Goal: Feedback & Contribution: Contribute content

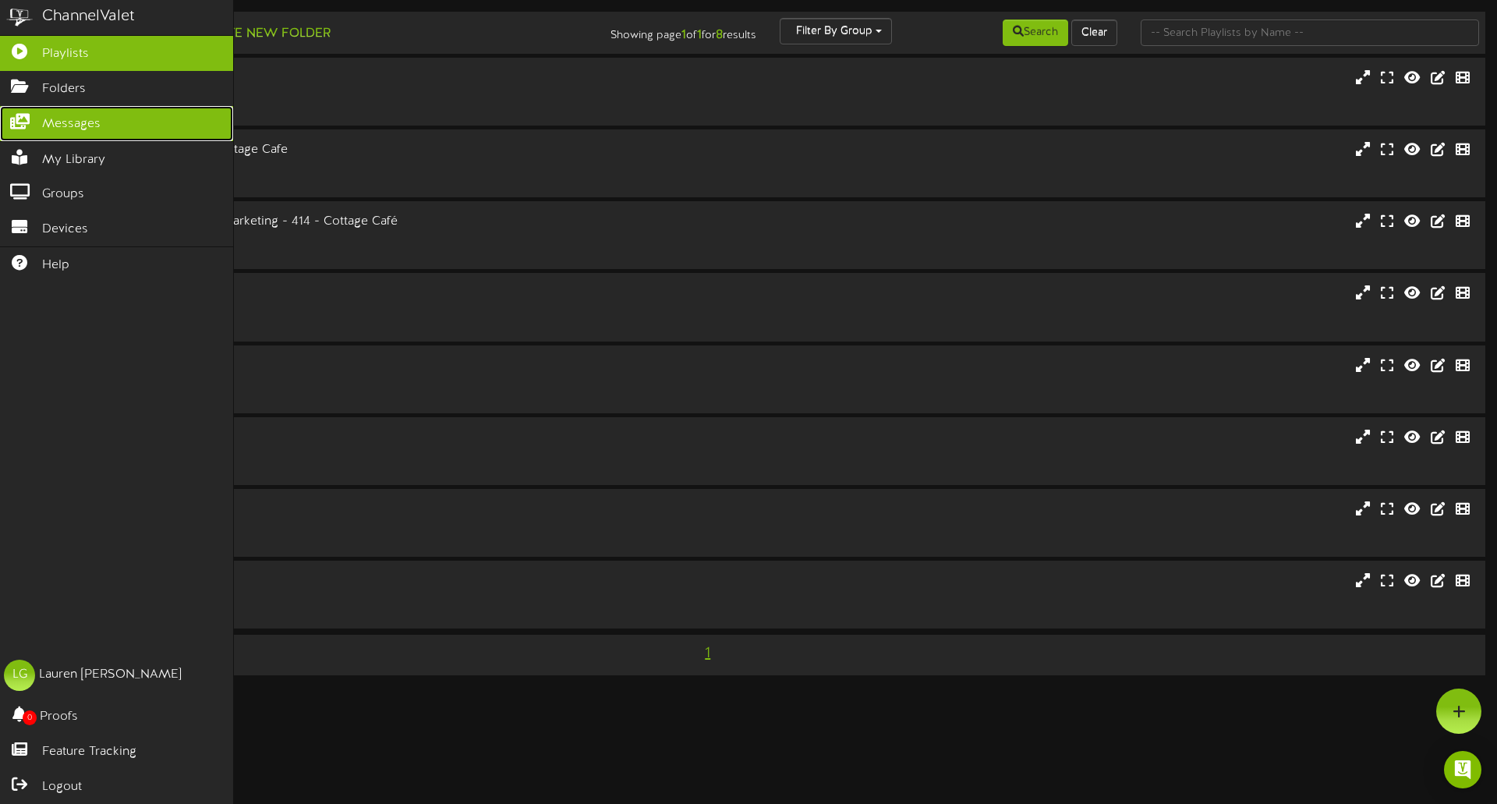
click at [92, 119] on span "Messages" at bounding box center [71, 124] width 58 height 18
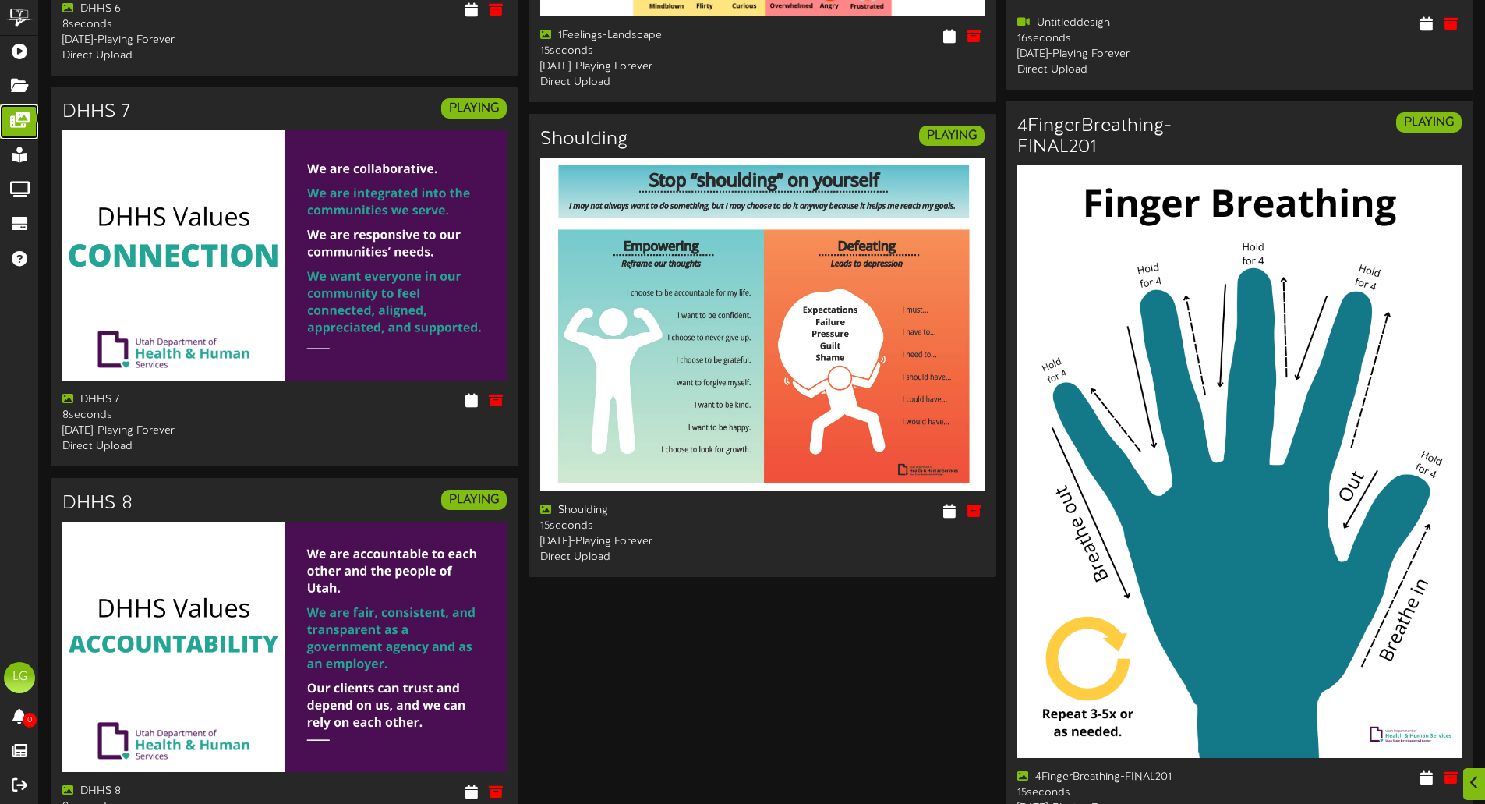
scroll to position [2467, 0]
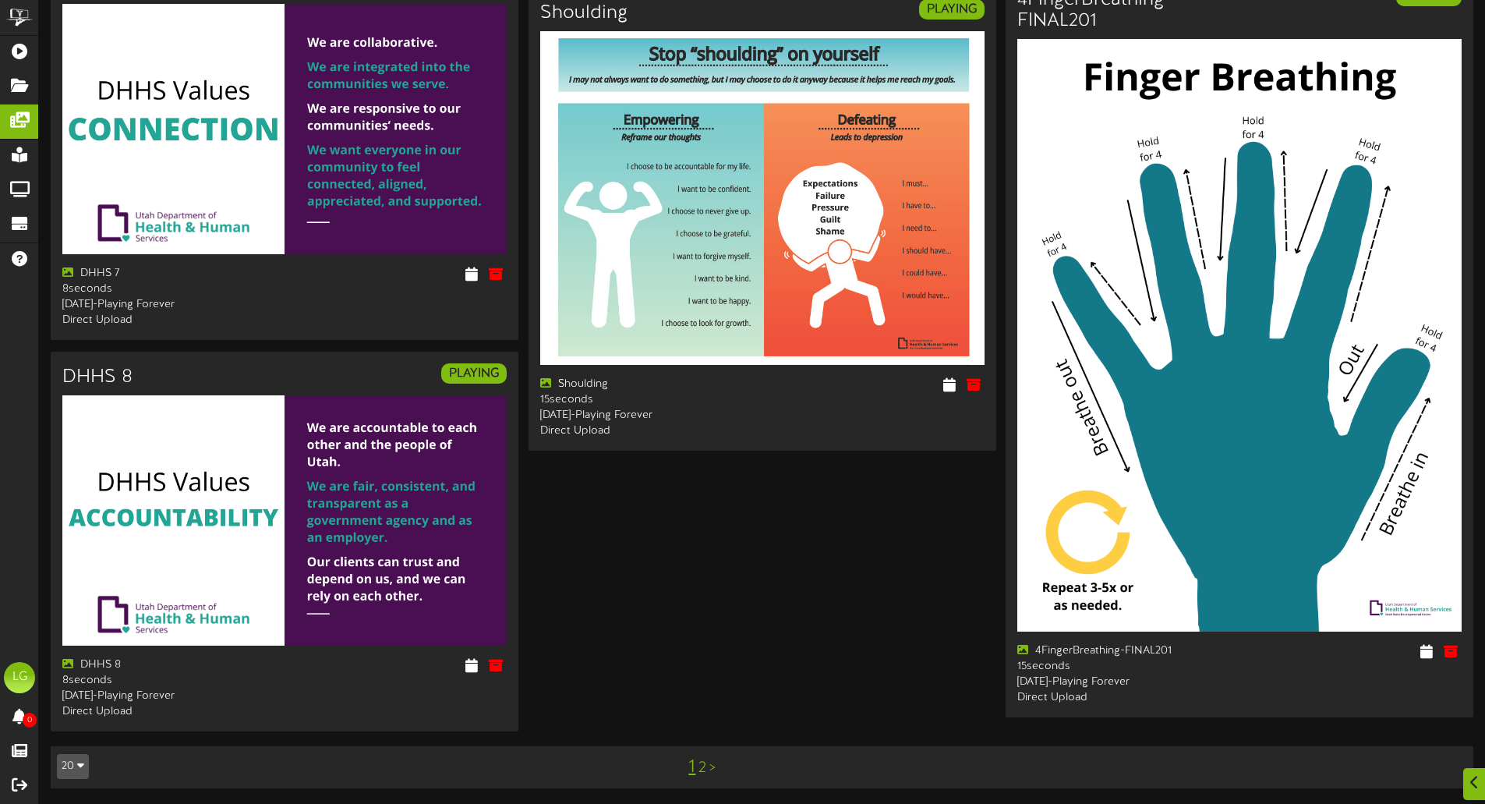
click at [714, 766] on link ">" at bounding box center [713, 767] width 6 height 17
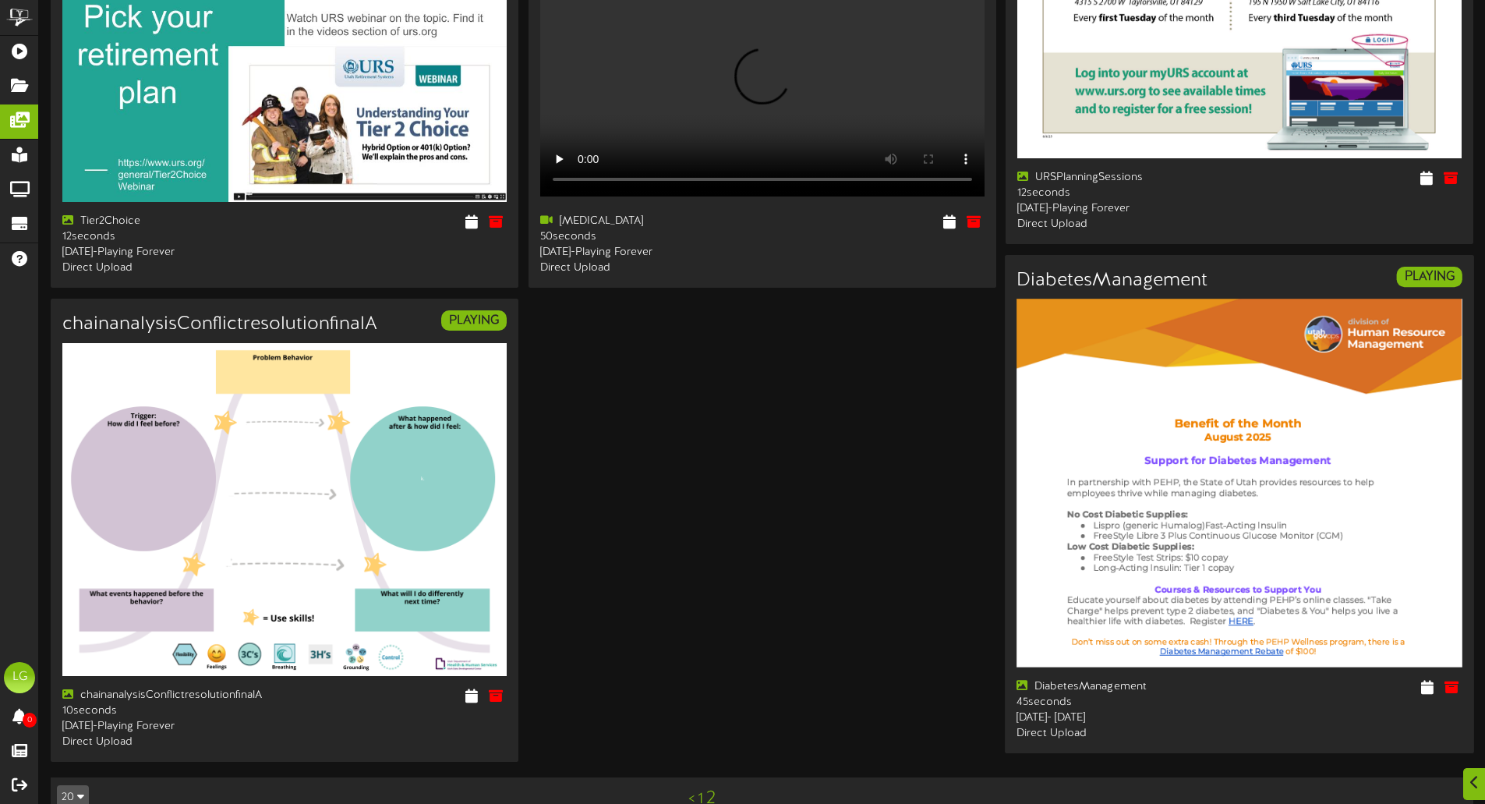
scroll to position [592, 0]
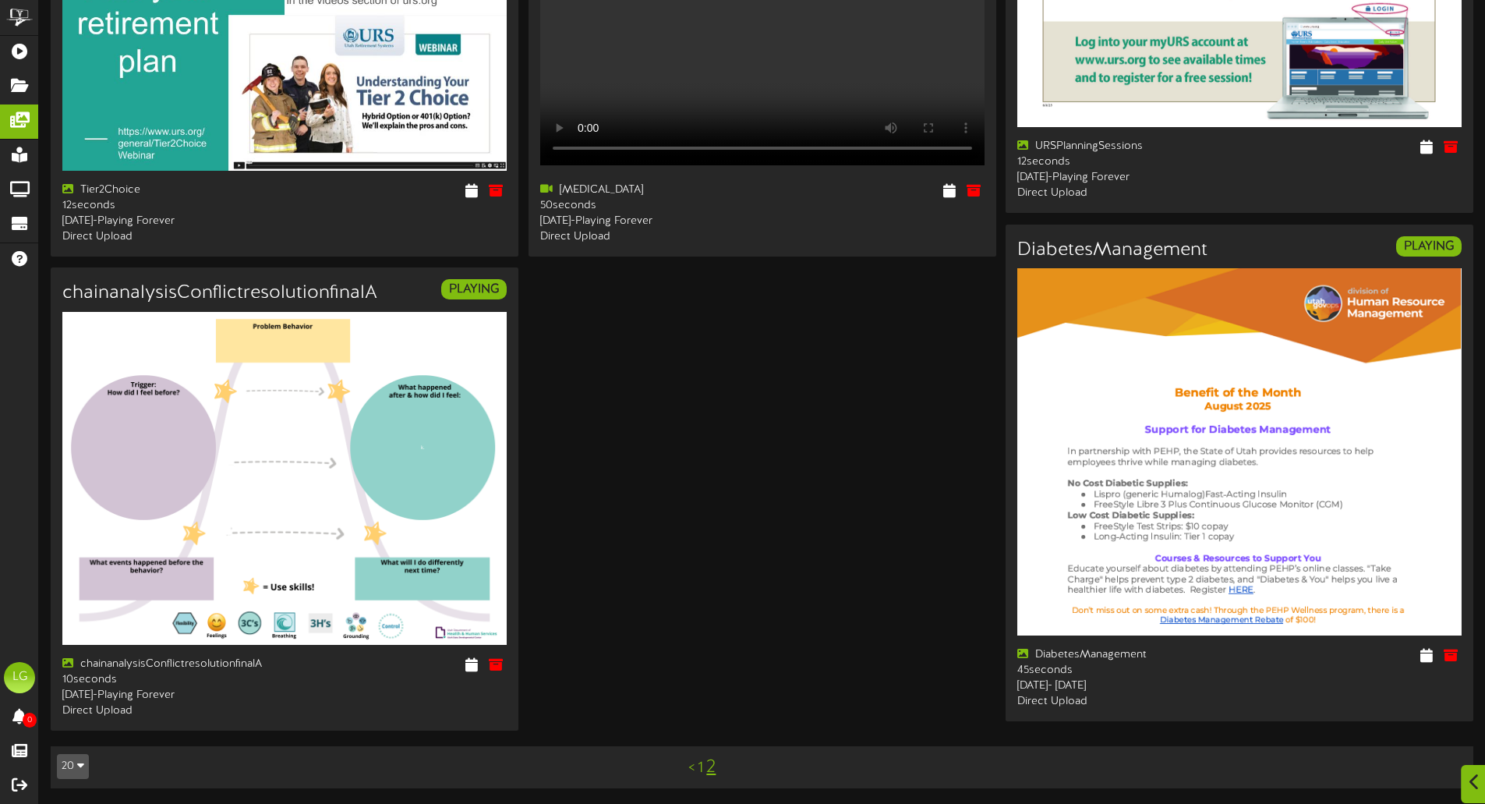
click at [1470, 781] on icon at bounding box center [1475, 781] width 10 height 17
click at [1456, 708] on div at bounding box center [1447, 710] width 45 height 45
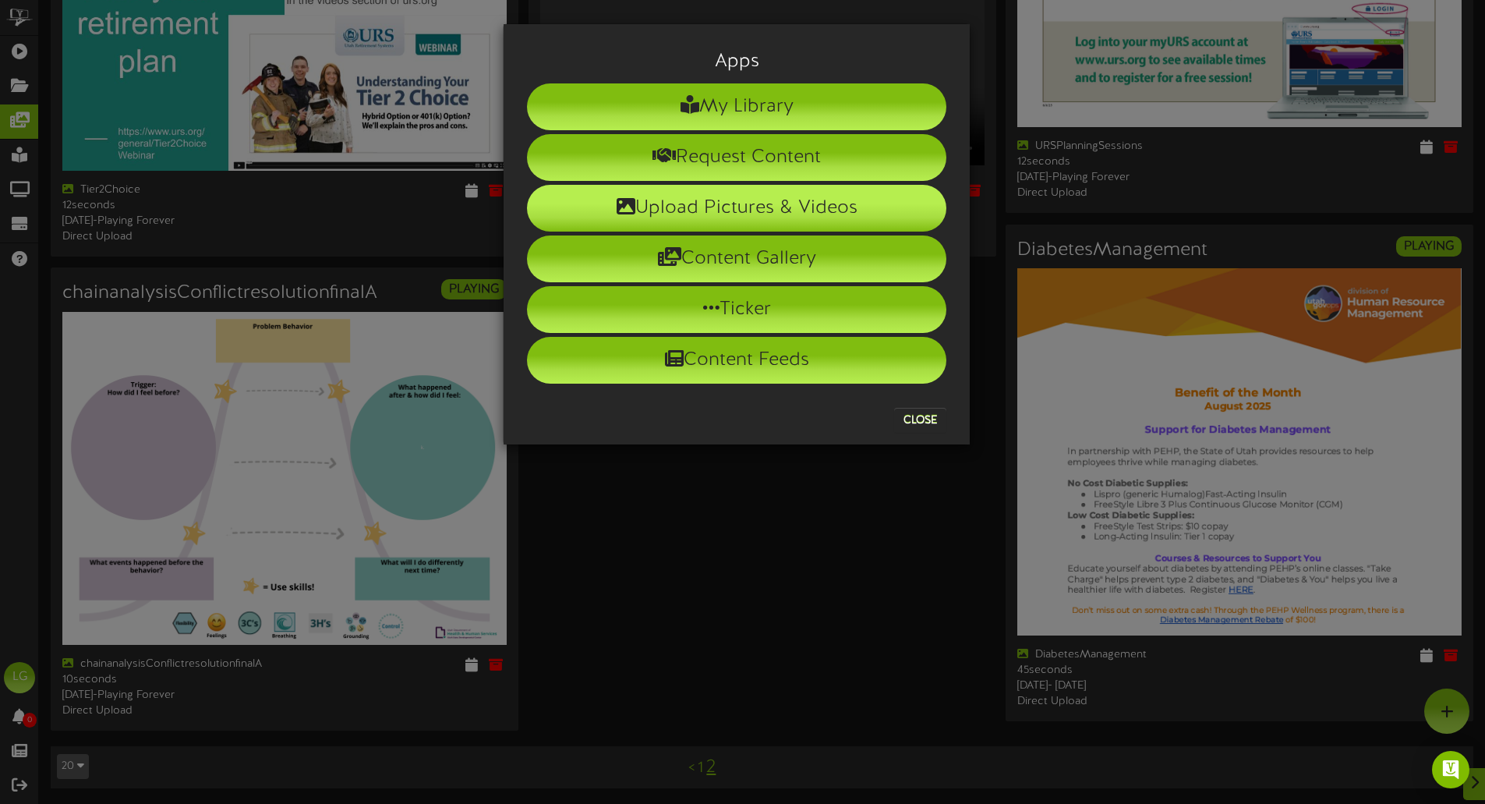
click at [858, 204] on li "Upload Pictures & Videos" at bounding box center [736, 208] width 419 height 47
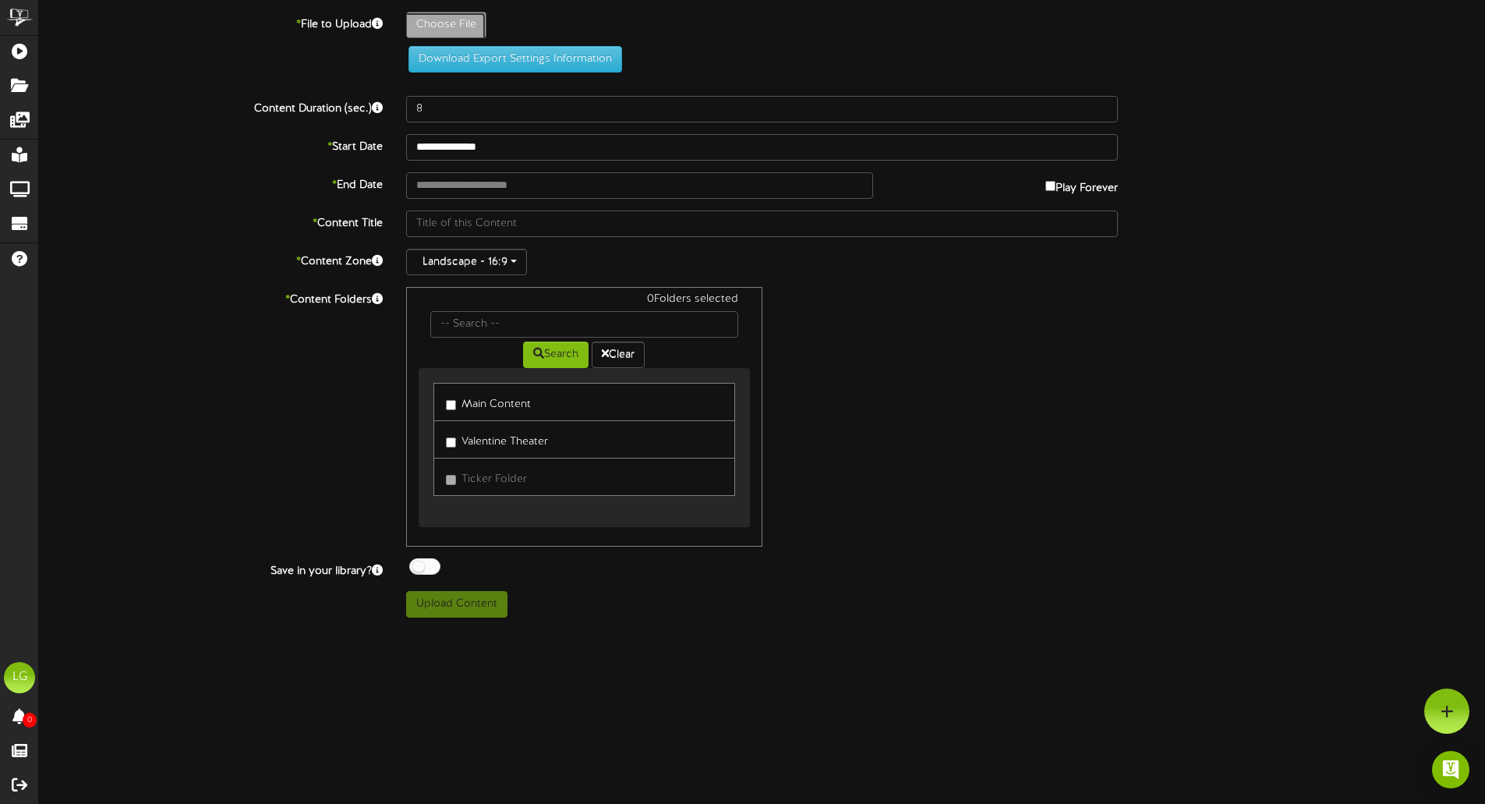
type input "**********"
type input "StresssatisfactionscanAug2025"
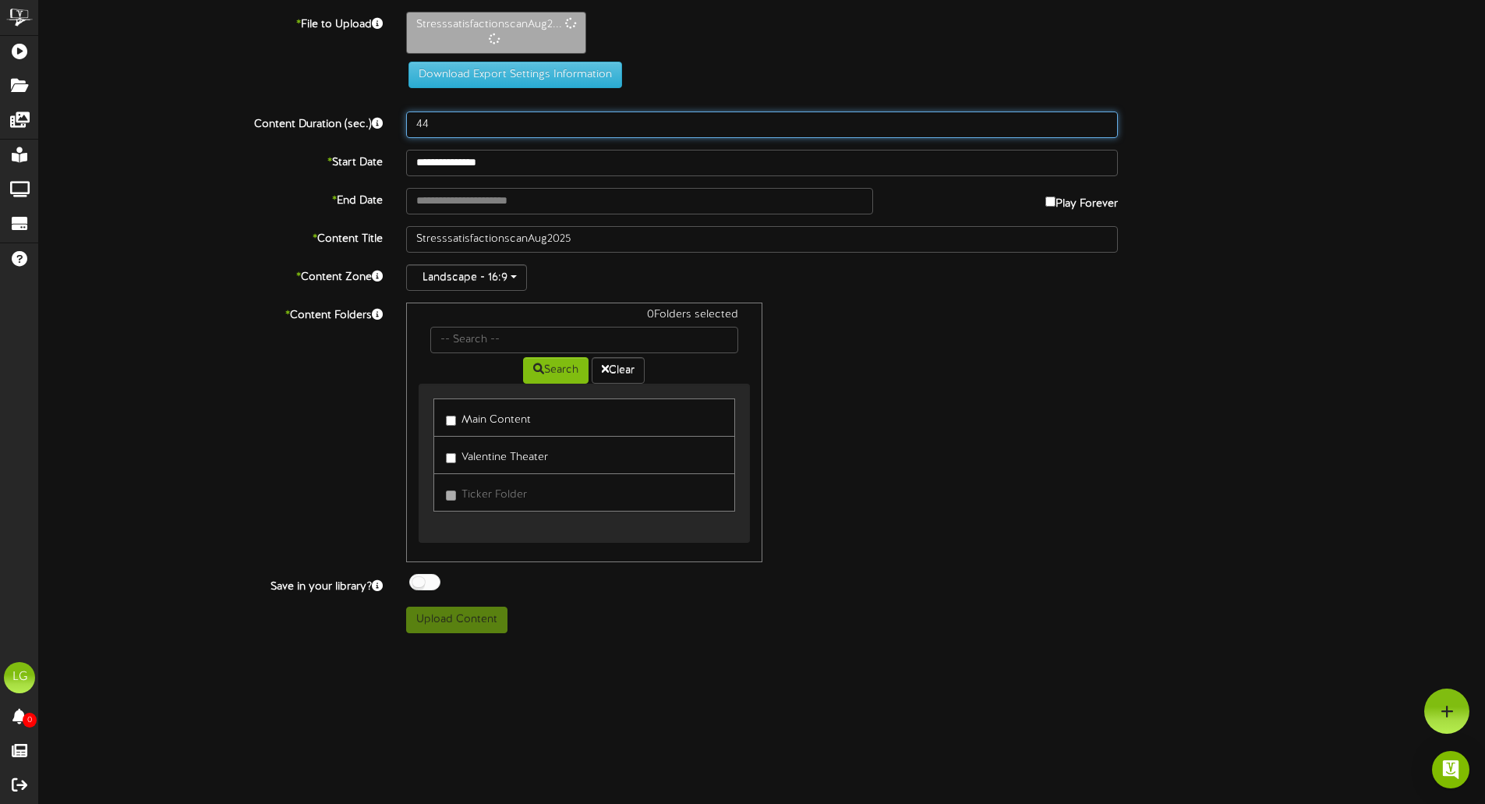
click at [1102, 122] on input "44" at bounding box center [762, 124] width 712 height 27
click at [1102, 122] on input "45" at bounding box center [762, 124] width 712 height 27
click at [1097, 126] on input "46" at bounding box center [762, 124] width 712 height 27
click at [1096, 126] on input "45" at bounding box center [762, 124] width 712 height 27
click at [1096, 126] on input "44" at bounding box center [762, 124] width 712 height 27
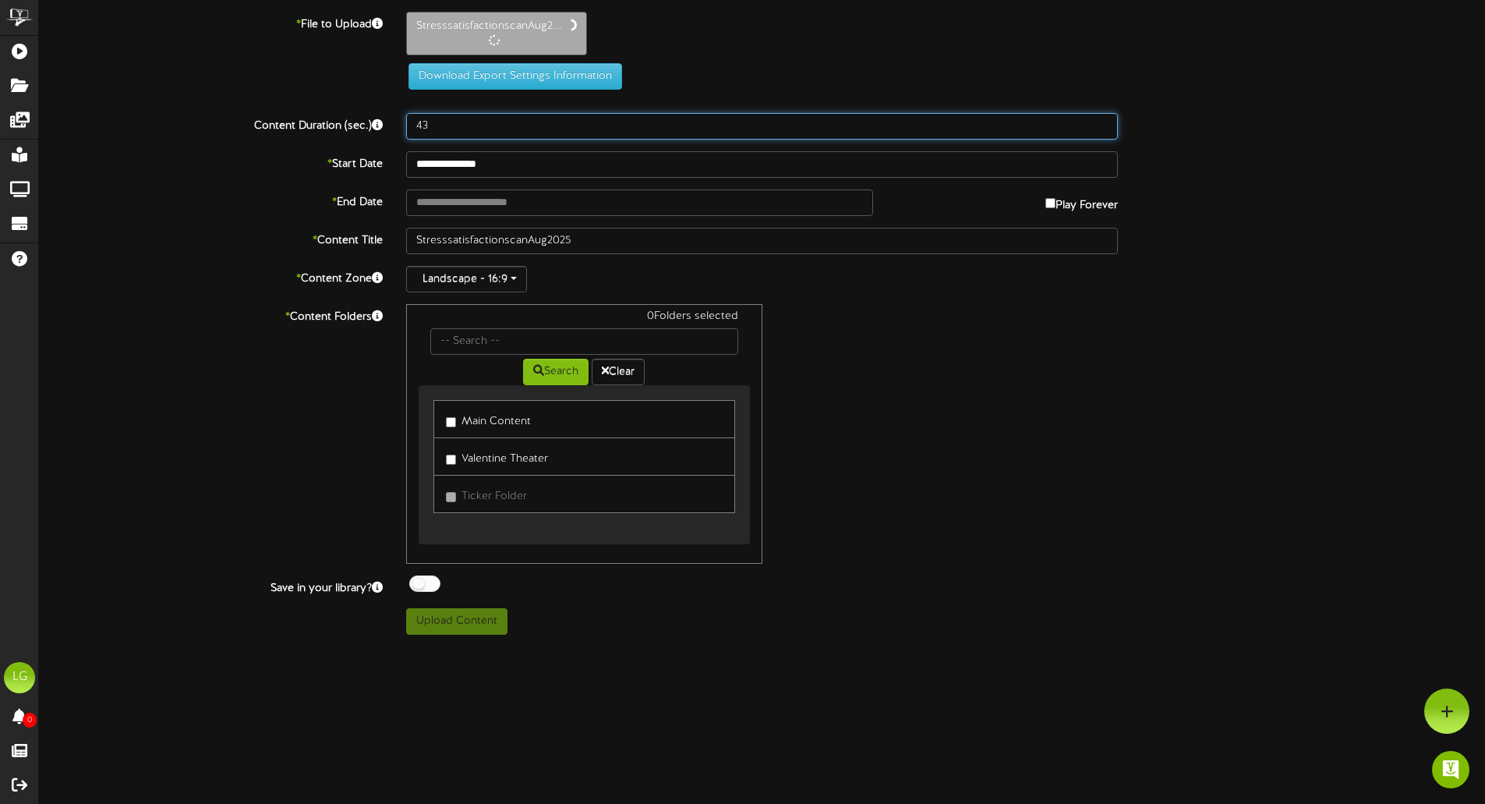
click at [1096, 126] on input "43" at bounding box center [762, 126] width 712 height 27
click at [1096, 126] on input "42" at bounding box center [762, 126] width 712 height 27
click at [1096, 126] on input "41" at bounding box center [762, 126] width 712 height 27
click at [1096, 126] on input "40" at bounding box center [762, 124] width 712 height 27
click at [1096, 126] on input "39" at bounding box center [762, 124] width 712 height 27
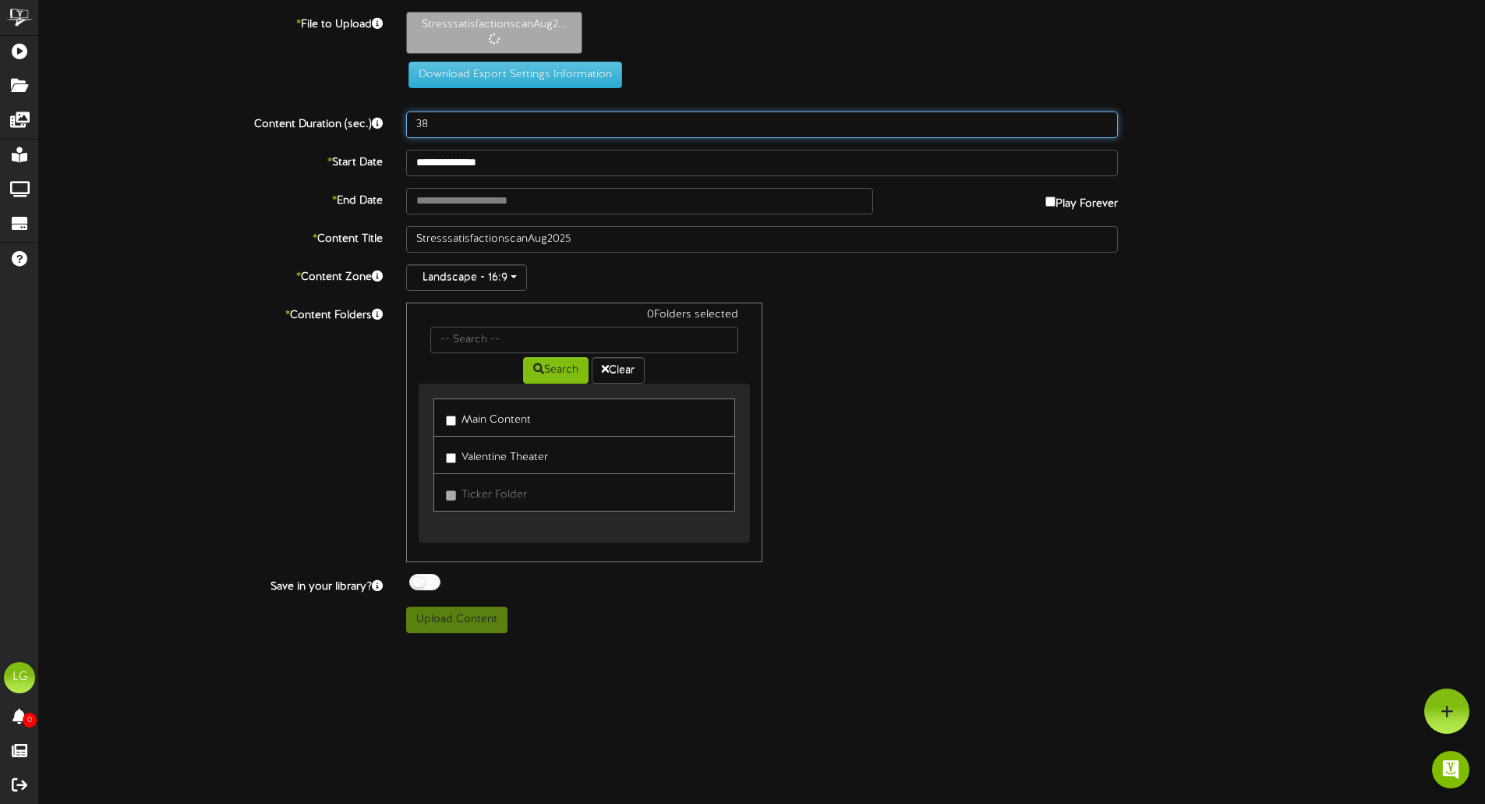
click at [1096, 126] on input "38" at bounding box center [762, 124] width 712 height 27
click at [1104, 117] on input "52" at bounding box center [762, 124] width 712 height 27
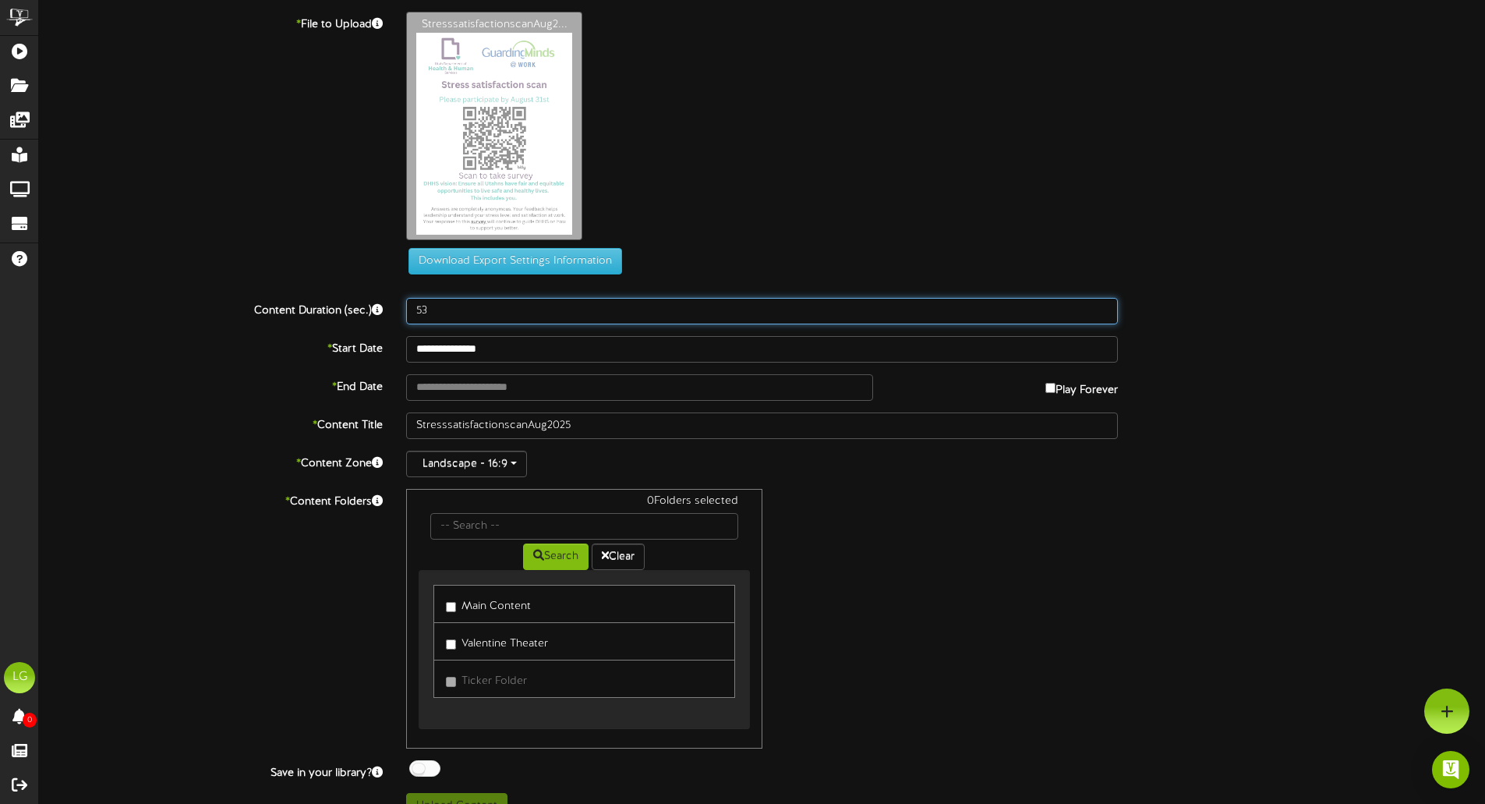
type input "53"
click at [1103, 298] on input "53" at bounding box center [762, 311] width 712 height 27
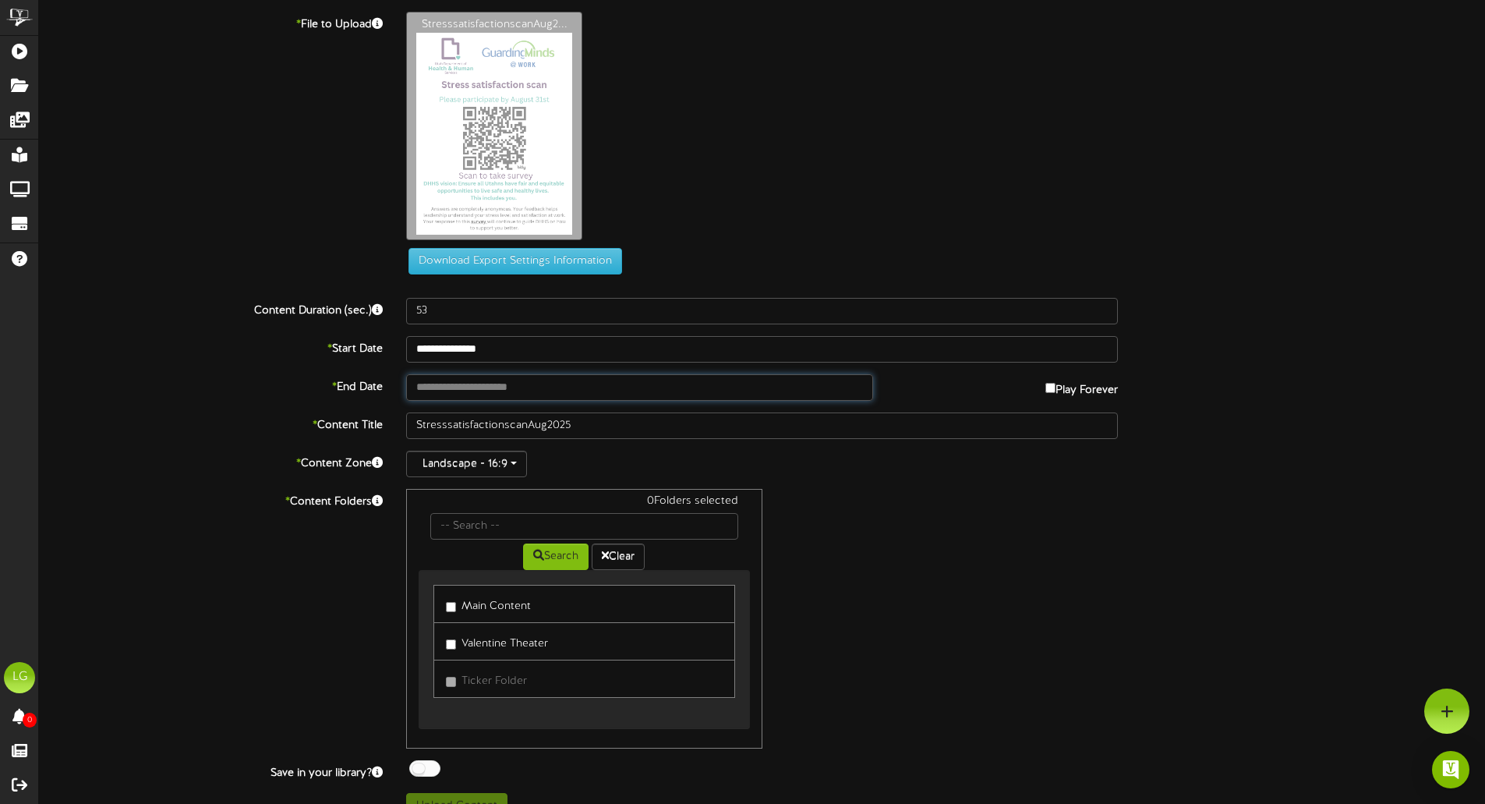
click at [735, 392] on input "text" at bounding box center [639, 387] width 466 height 27
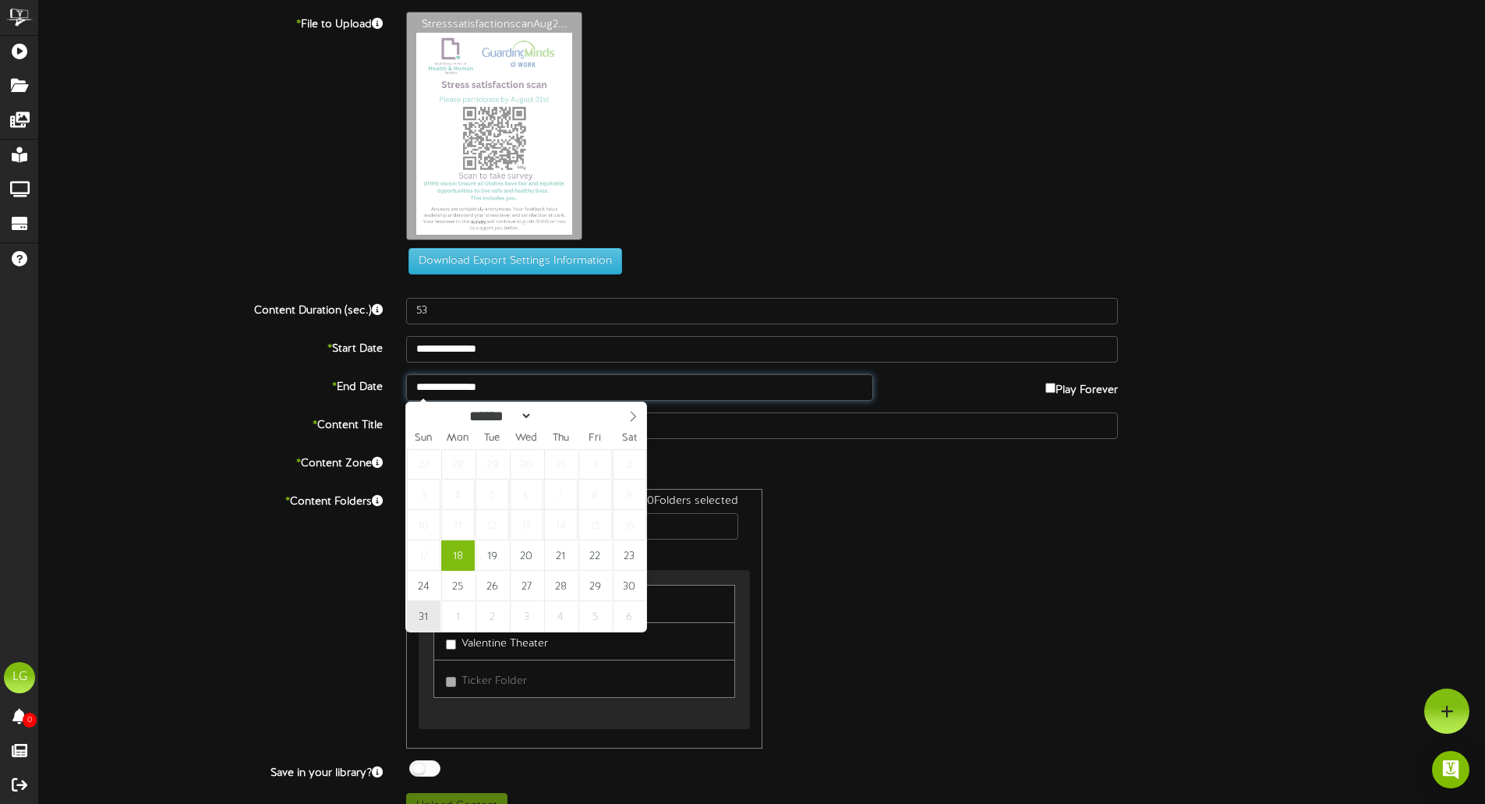
type input "**********"
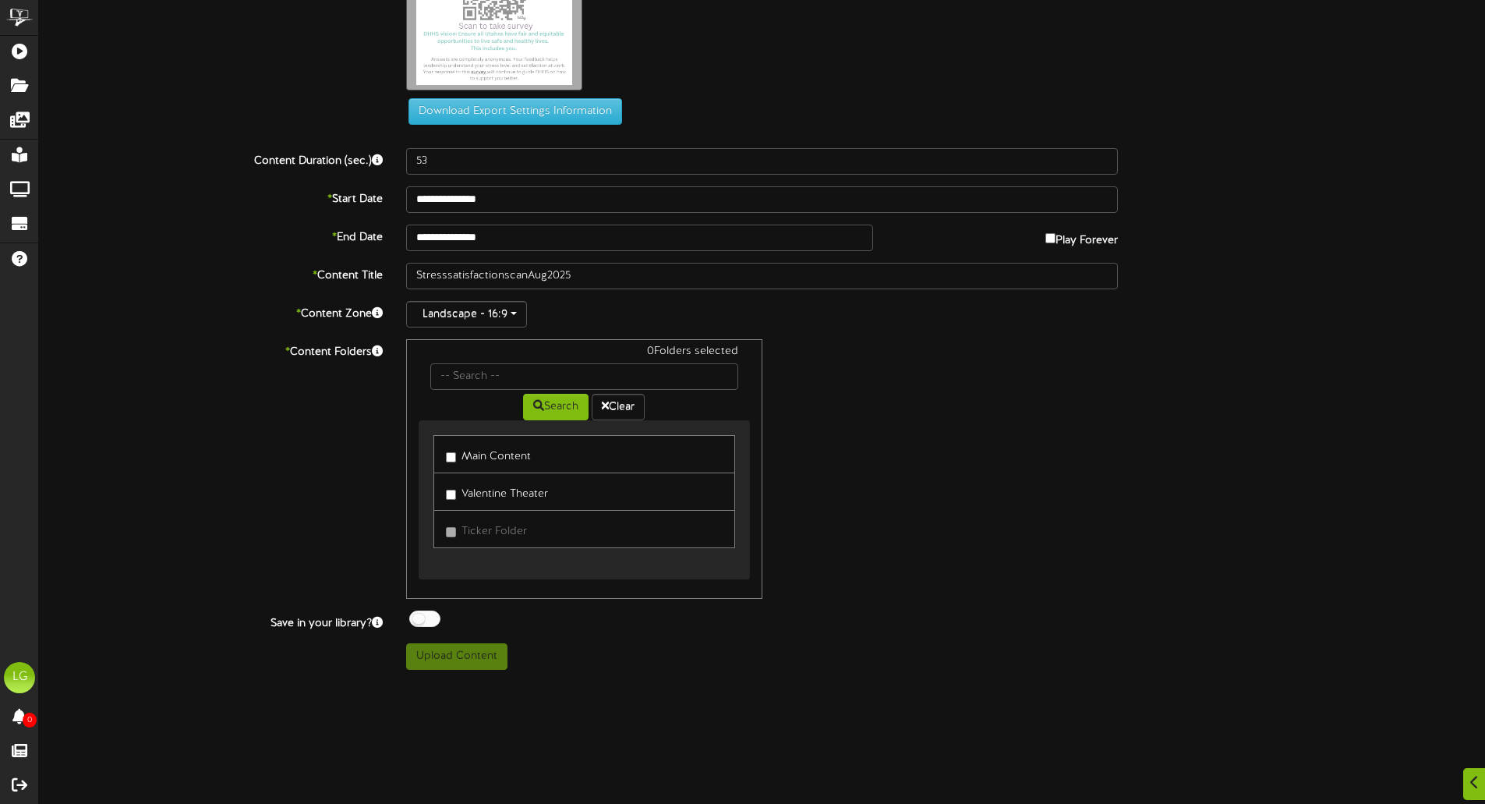
scroll to position [156, 0]
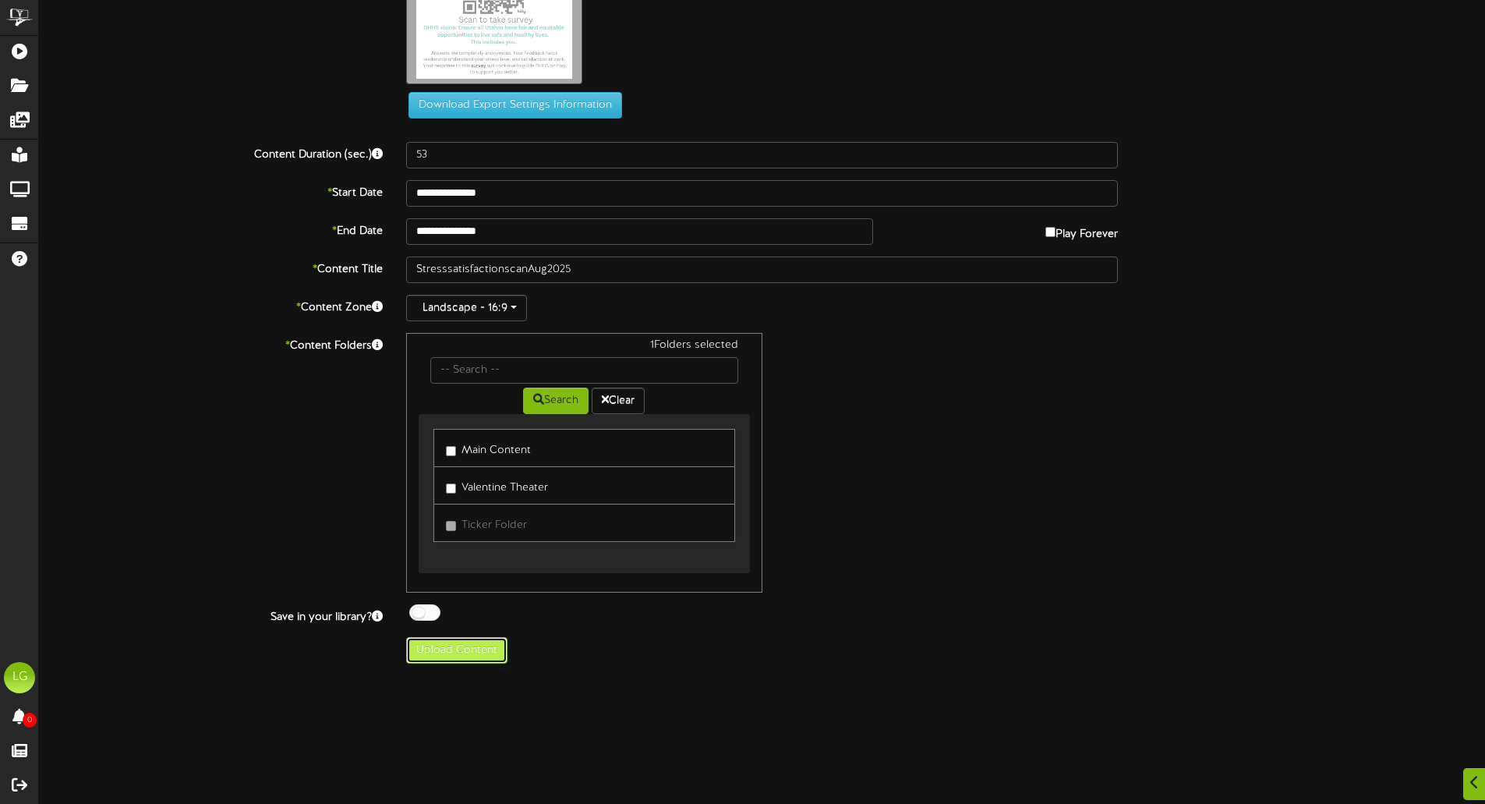
click at [458, 644] on button "Upload Content" at bounding box center [456, 650] width 101 height 27
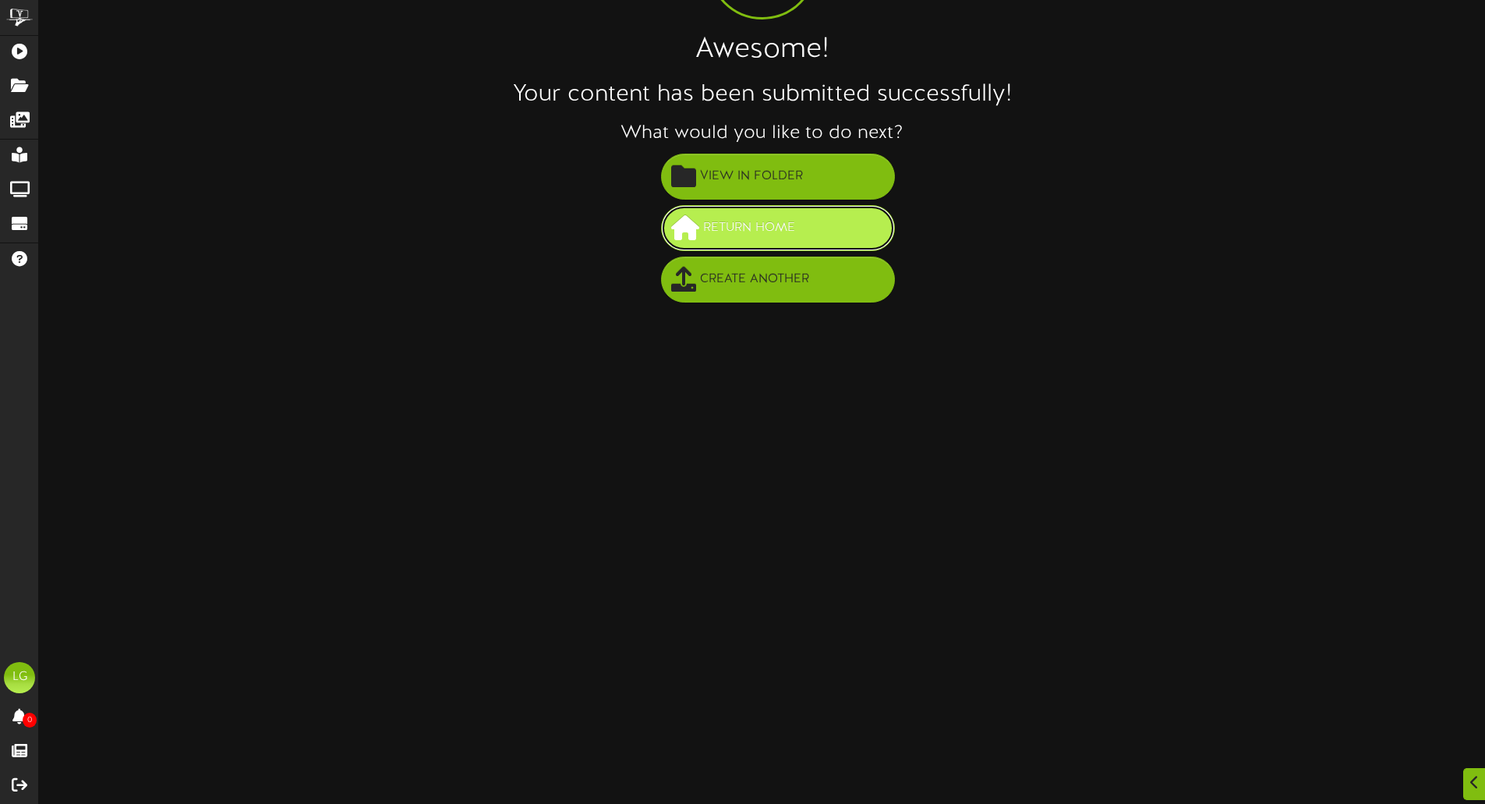
click at [780, 220] on span "Return Home" at bounding box center [749, 228] width 100 height 26
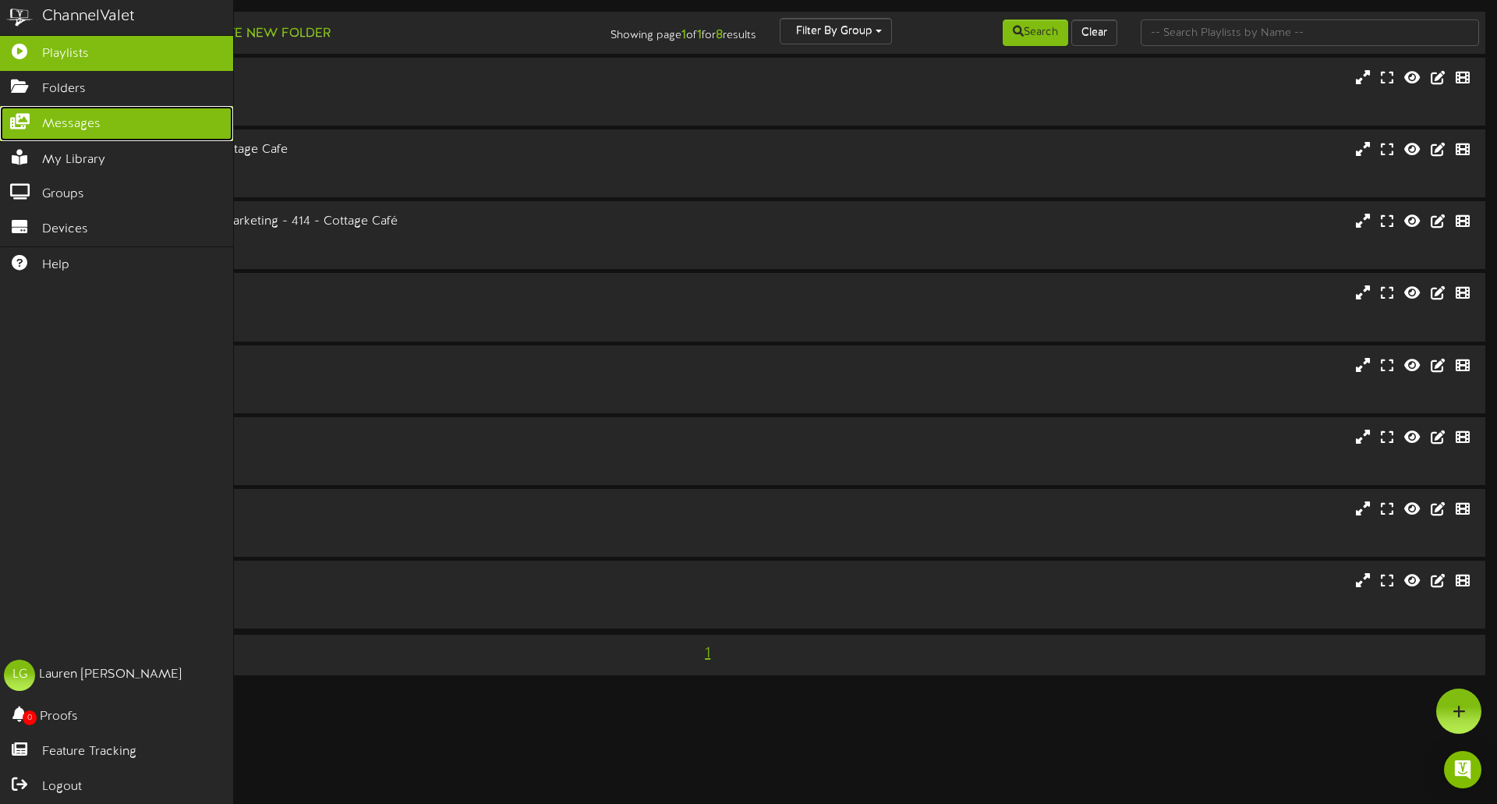
click at [25, 119] on icon at bounding box center [19, 120] width 39 height 12
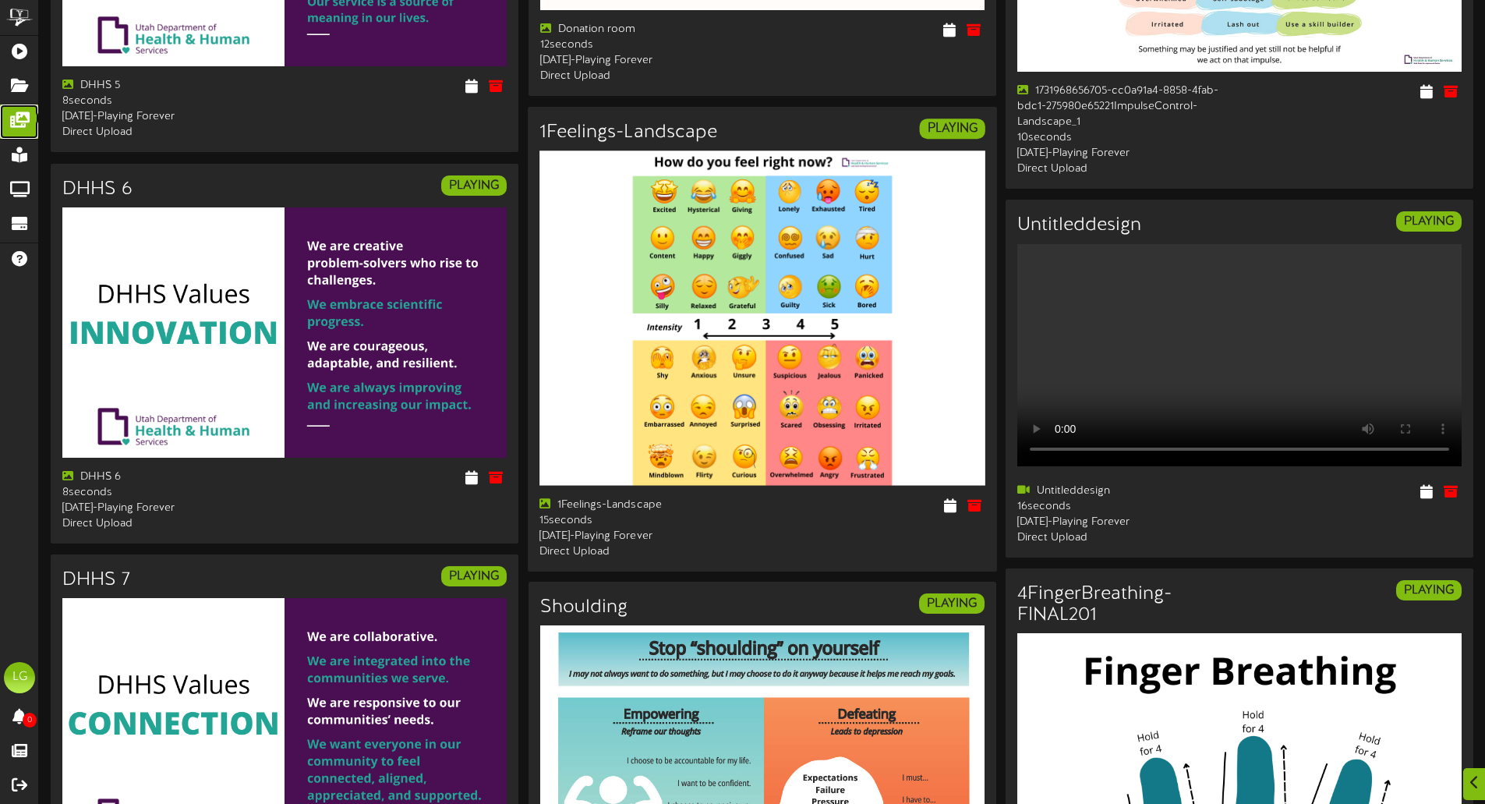
scroll to position [2467, 0]
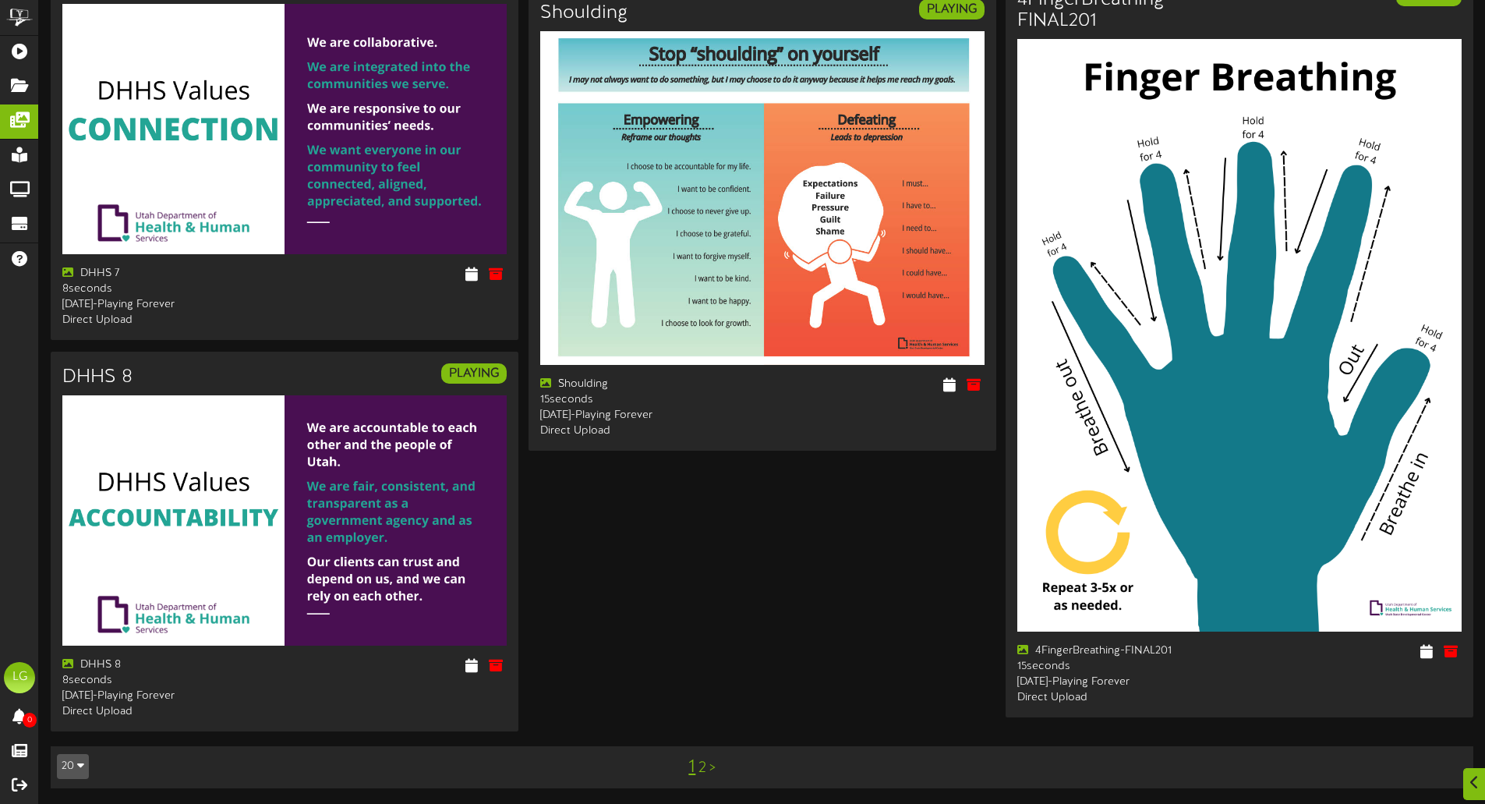
click at [717, 764] on div "1 2 >" at bounding box center [702, 767] width 359 height 30
click at [713, 767] on link ">" at bounding box center [713, 767] width 6 height 17
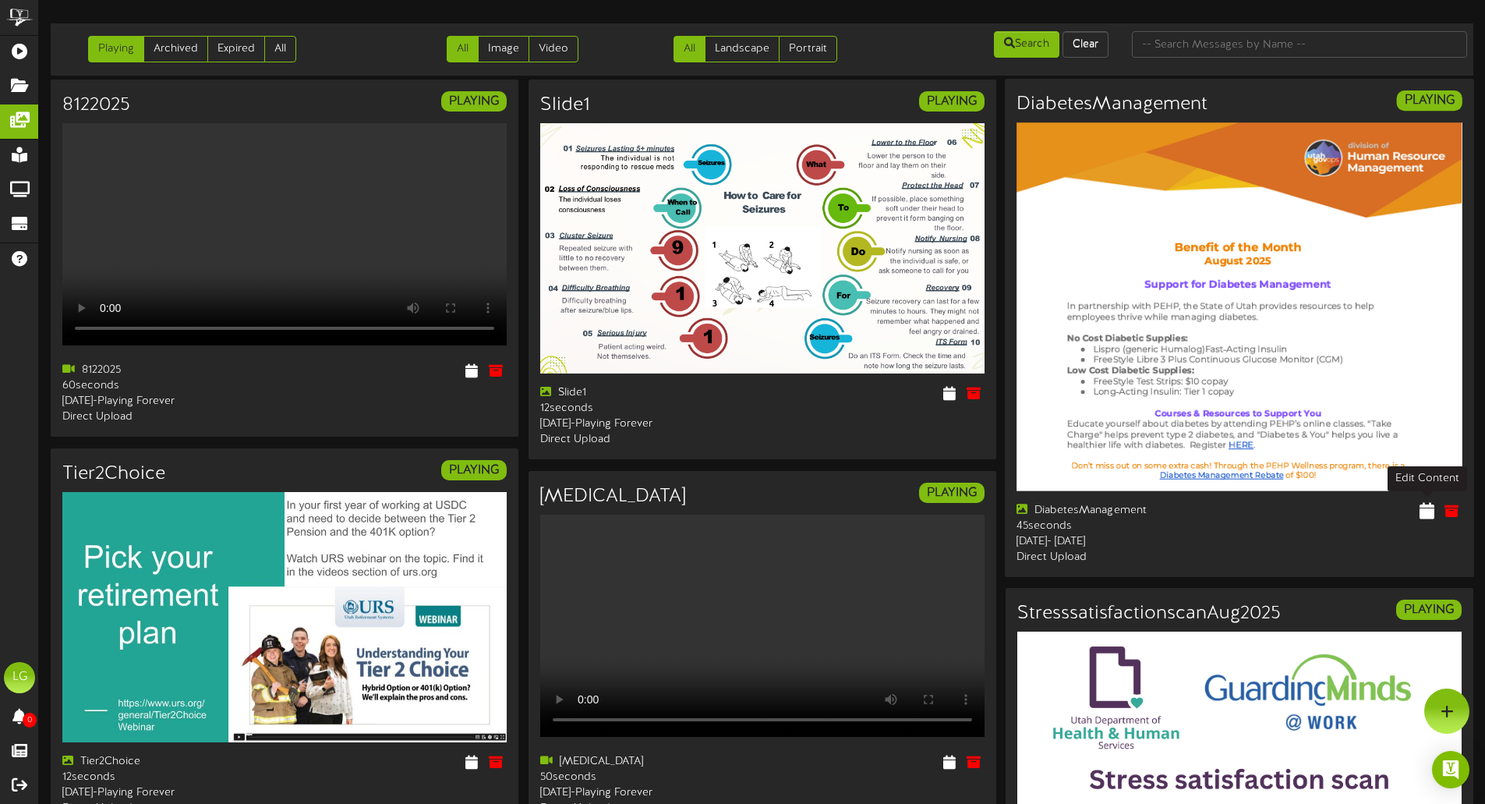
click at [1429, 508] on icon at bounding box center [1427, 510] width 15 height 17
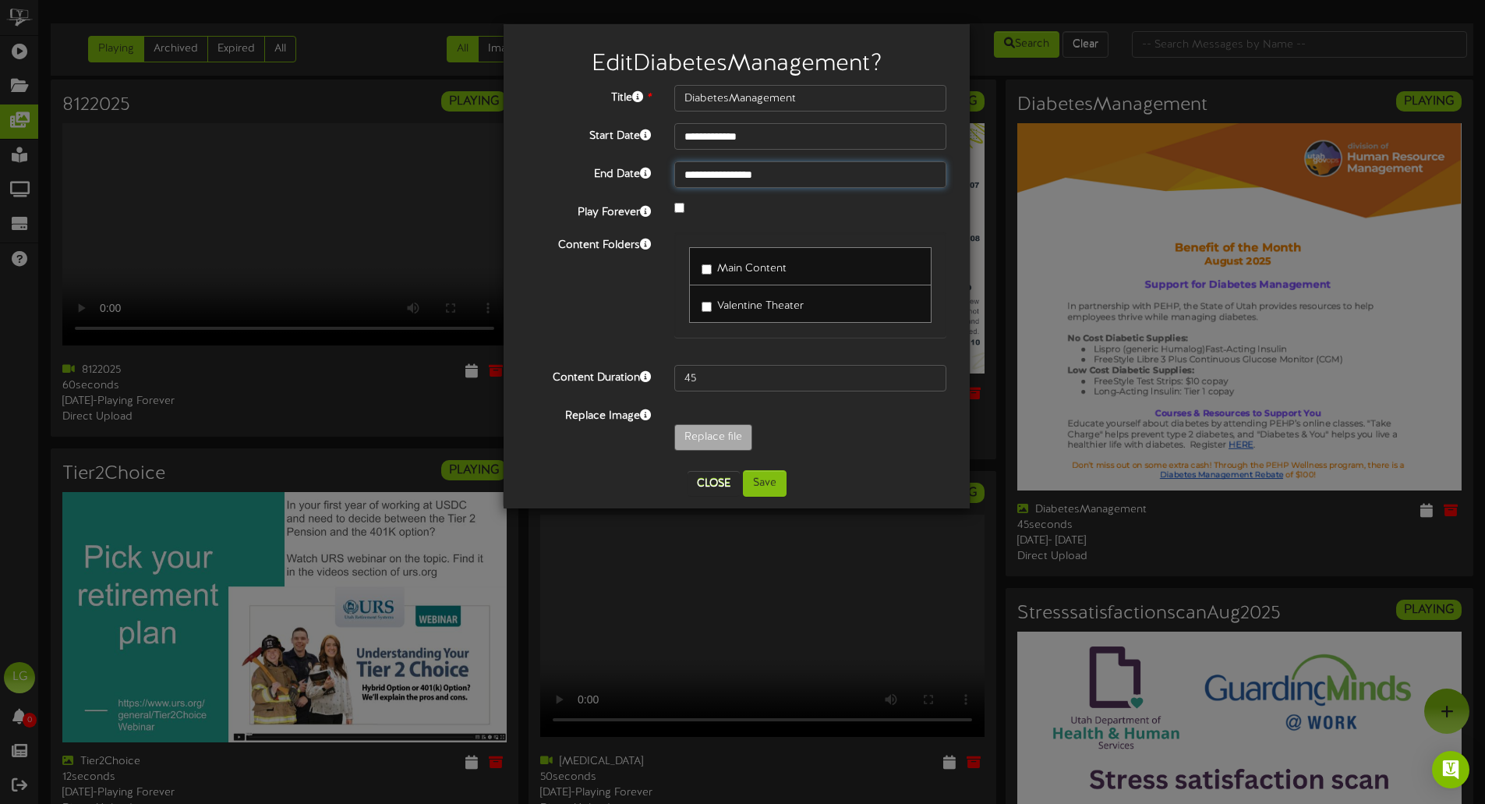
click at [749, 175] on input "**********" at bounding box center [810, 174] width 272 height 27
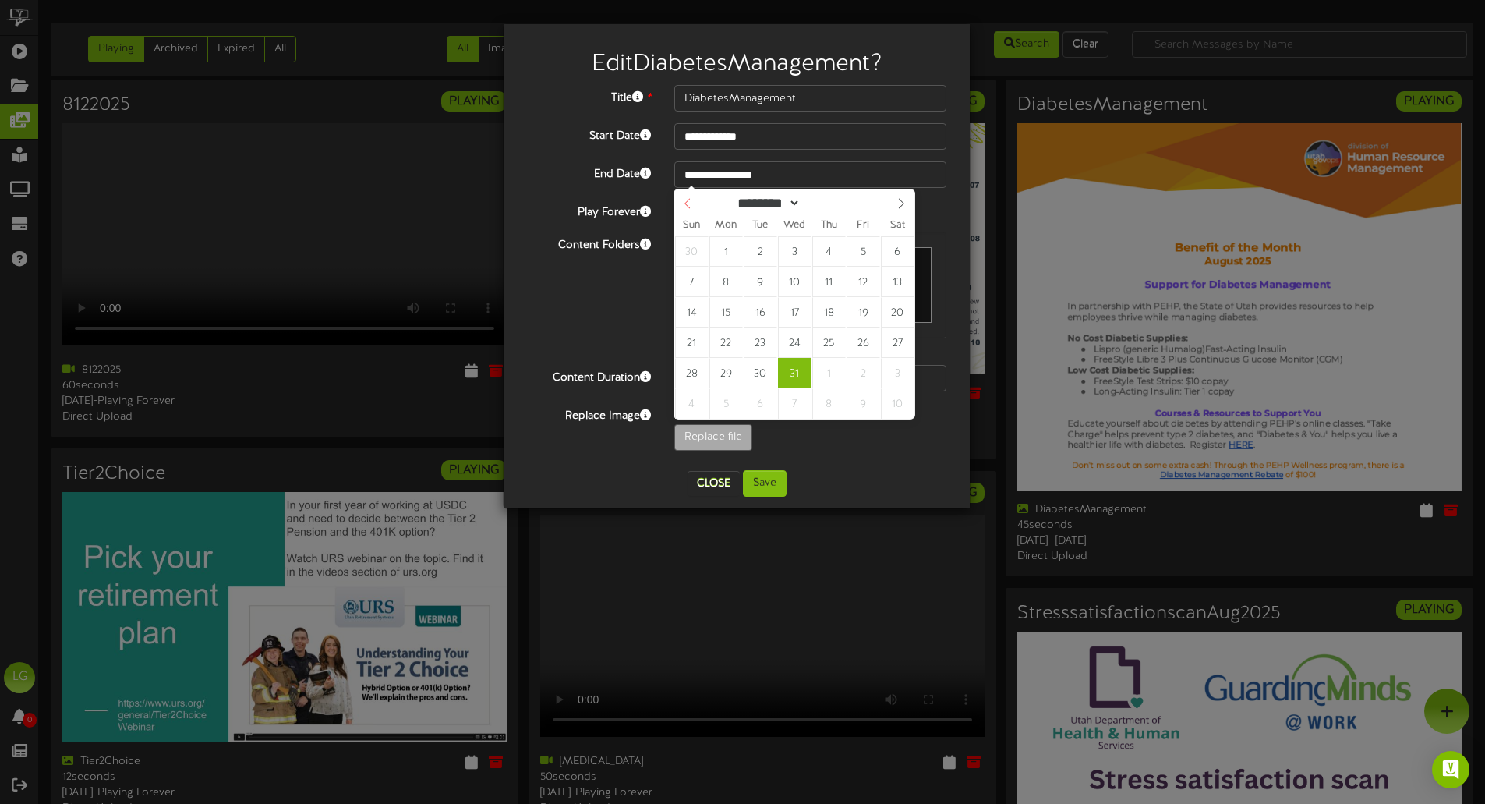
click at [699, 200] on div "**** ****** ********* ******* ******** ******** ****" at bounding box center [794, 201] width 240 height 25
click at [692, 203] on icon at bounding box center [687, 203] width 11 height 11
select select "*"
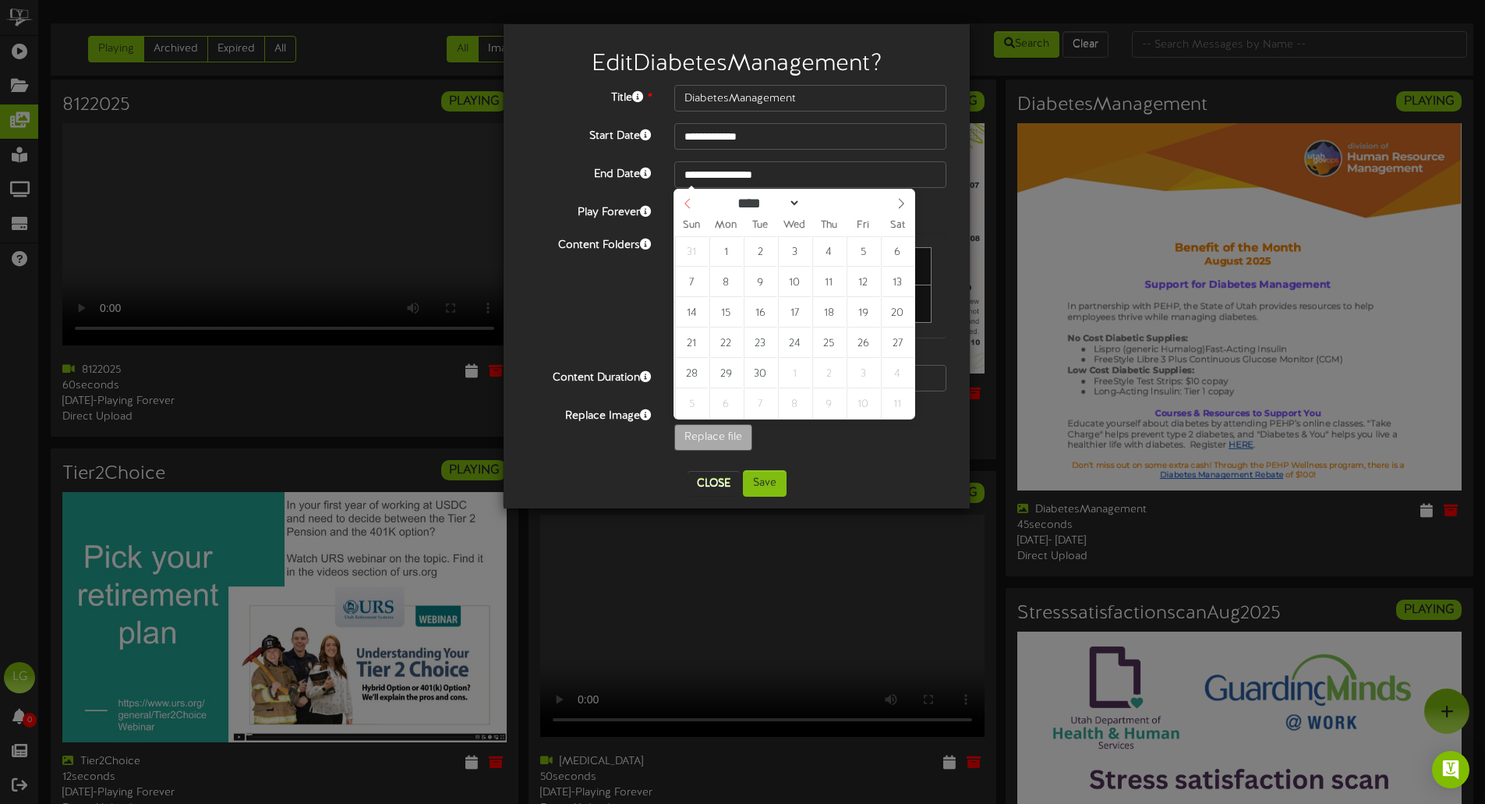
click at [692, 203] on icon at bounding box center [687, 203] width 11 height 11
type input "**********"
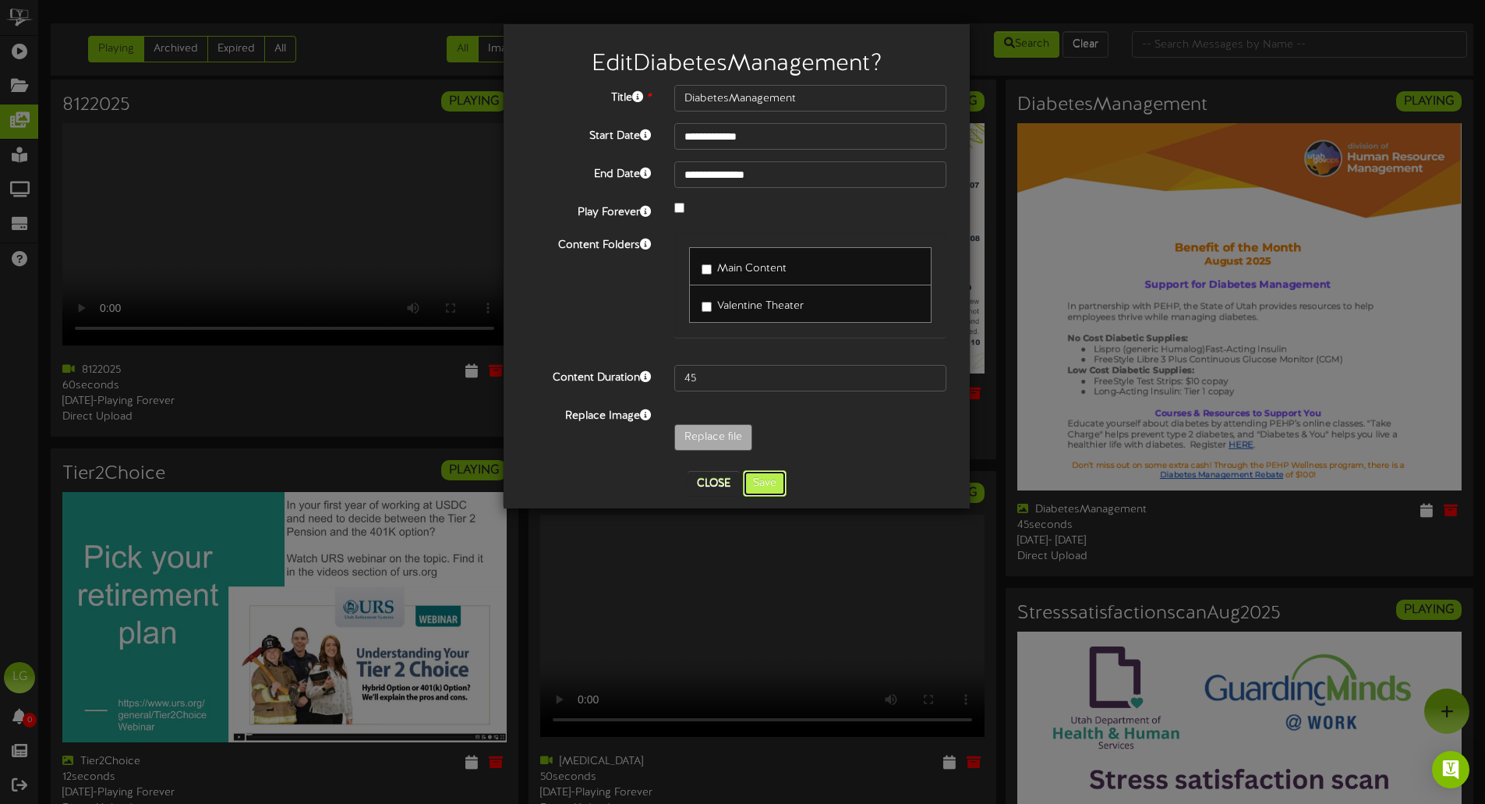
click at [761, 479] on button "Save" at bounding box center [765, 483] width 44 height 27
click at [960, 448] on div "**********" at bounding box center [737, 266] width 466 height 484
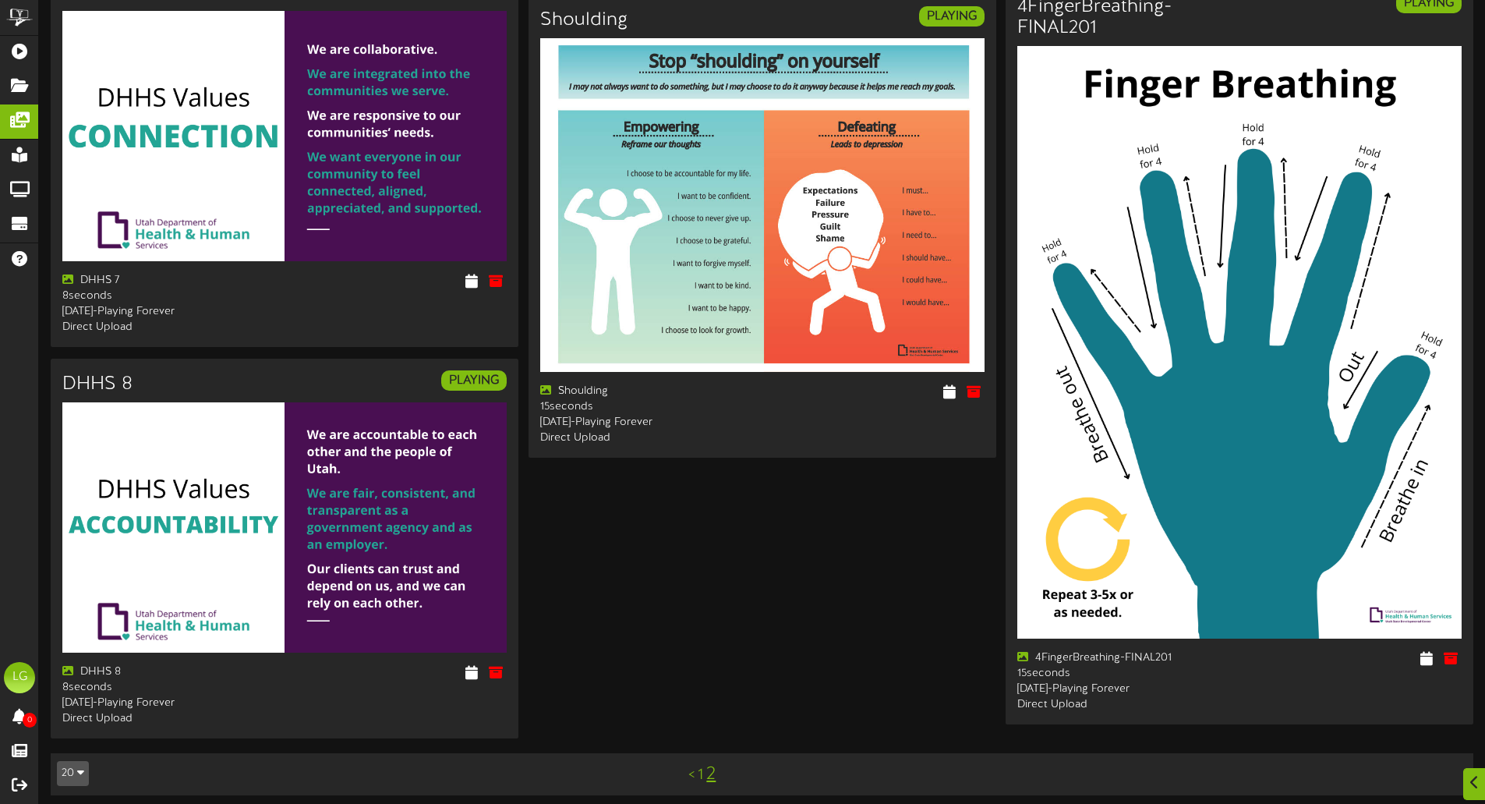
scroll to position [2467, 0]
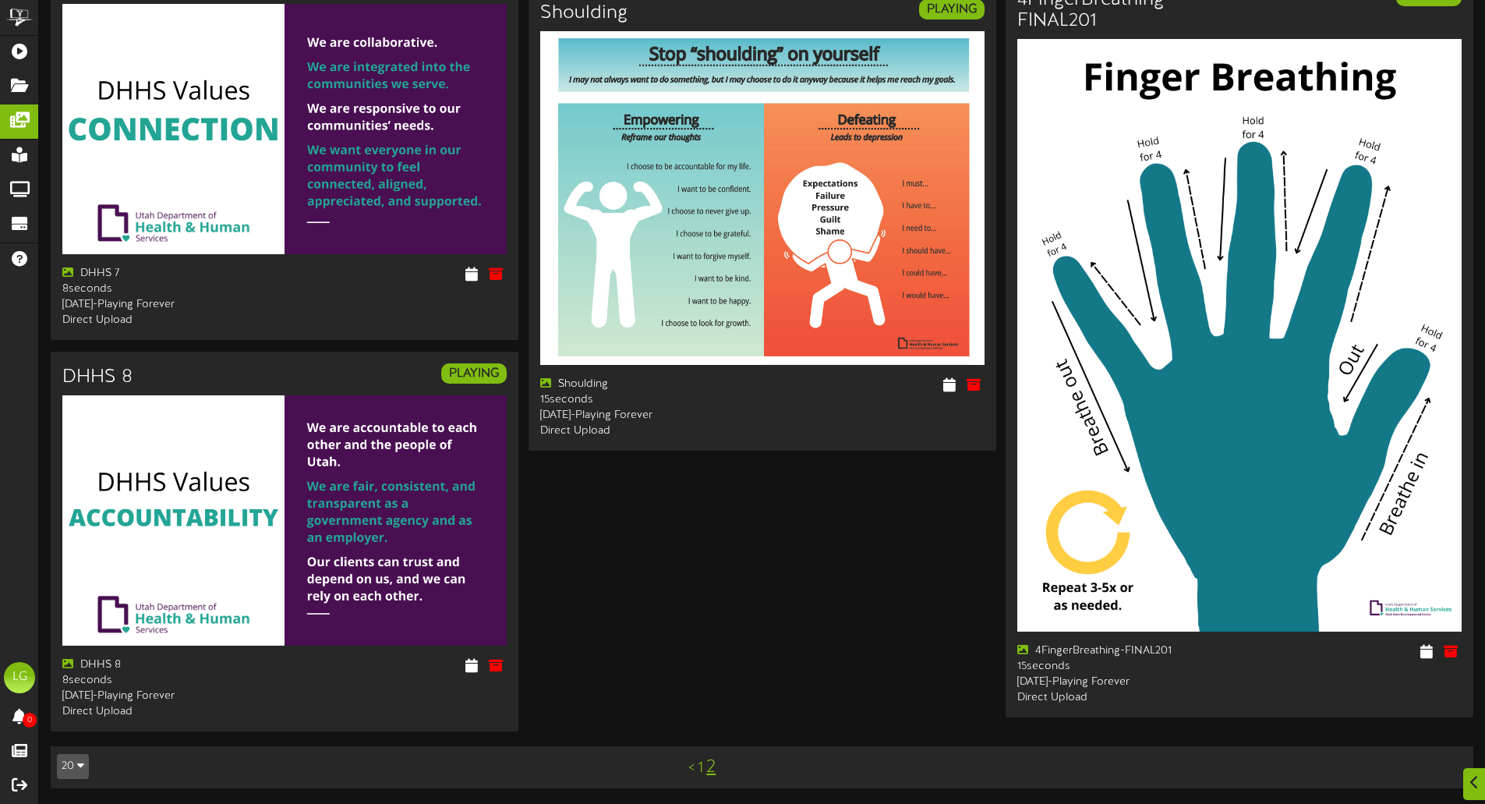
click at [711, 766] on link "2" at bounding box center [710, 767] width 9 height 20
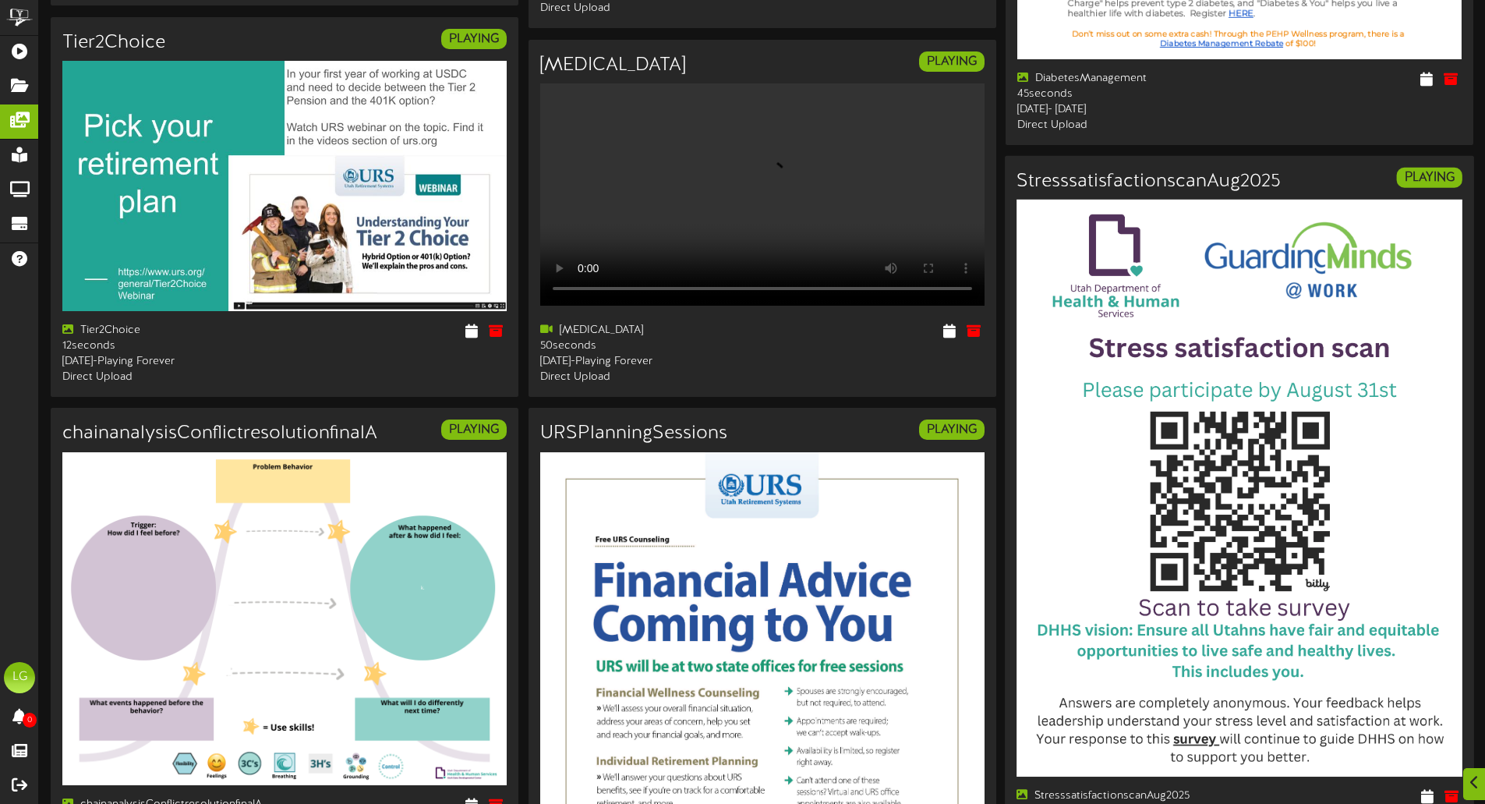
scroll to position [468, 0]
